Goal: Task Accomplishment & Management: Manage account settings

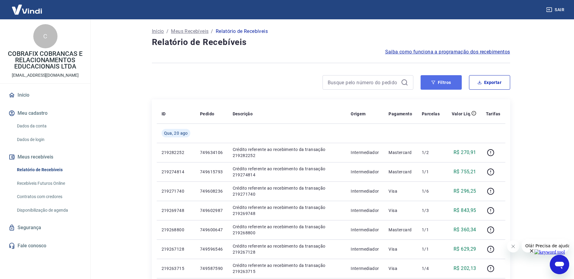
click at [442, 84] on button "Filtros" at bounding box center [440, 82] width 41 height 15
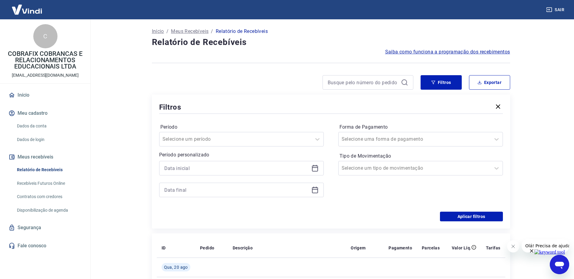
click at [316, 168] on icon at bounding box center [315, 168] width 6 height 1
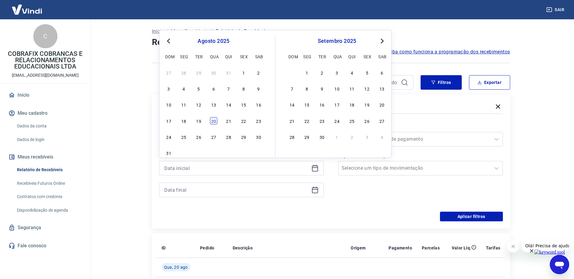
click at [213, 122] on div "20" at bounding box center [213, 120] width 7 height 7
type input "20/08/2025"
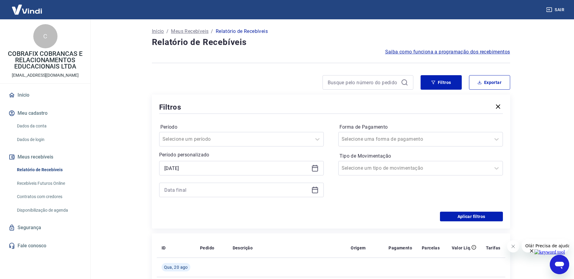
click at [318, 193] on div at bounding box center [241, 190] width 165 height 15
click at [314, 190] on icon at bounding box center [314, 190] width 7 height 7
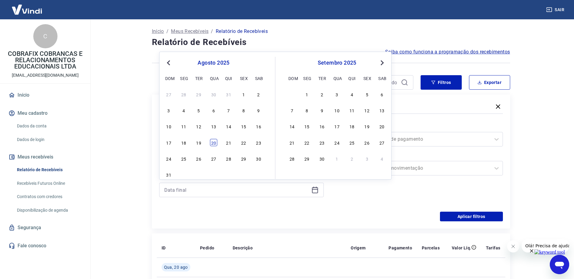
click at [216, 143] on div "20" at bounding box center [213, 142] width 7 height 7
type input "20/08/2025"
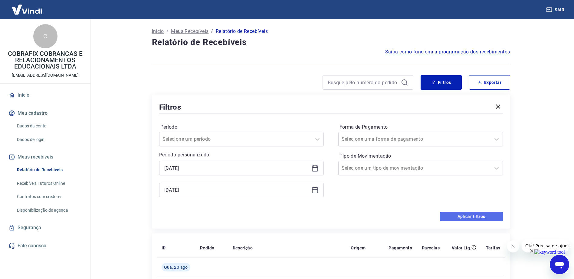
click at [472, 217] on button "Aplicar filtros" at bounding box center [471, 217] width 63 height 10
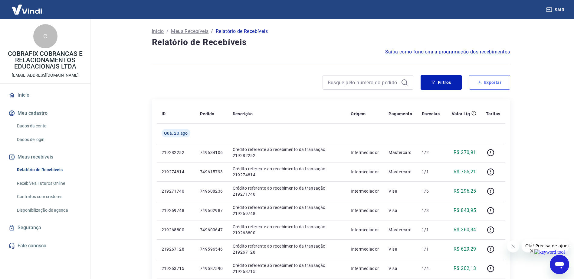
click at [485, 86] on button "Exportar" at bounding box center [489, 82] width 41 height 15
type input "20/08/2025"
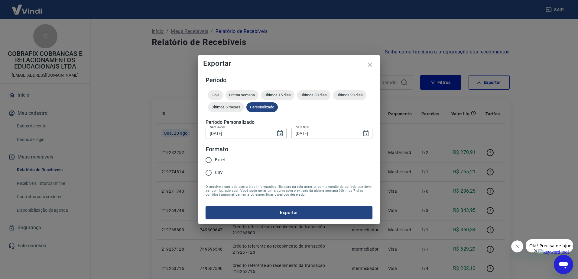
click at [221, 162] on span "Excel" at bounding box center [220, 160] width 10 height 6
click at [215, 162] on input "Excel" at bounding box center [208, 160] width 13 height 13
radio input "true"
click at [262, 211] on button "Exportar" at bounding box center [289, 213] width 167 height 13
